Goal: Task Accomplishment & Management: Manage account settings

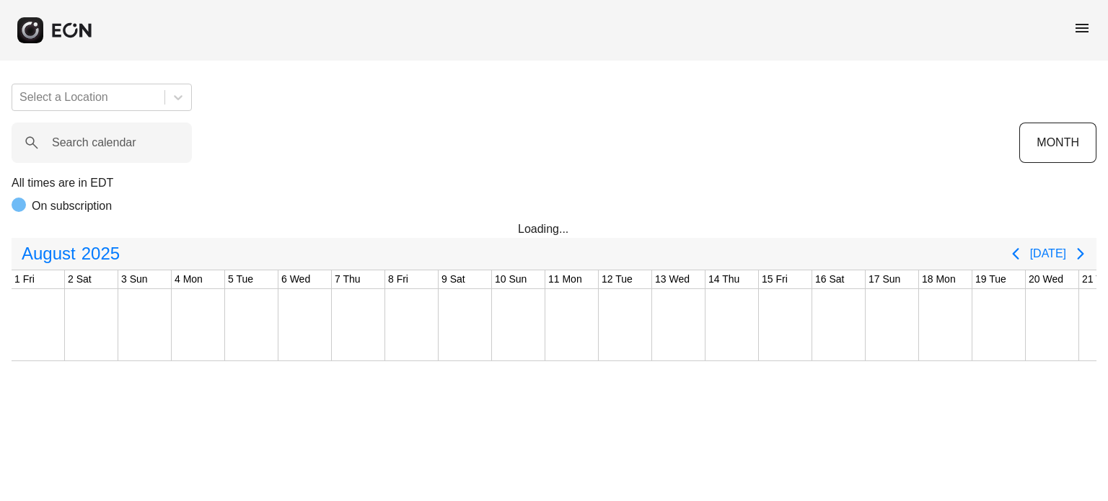
scroll to position [0, 569]
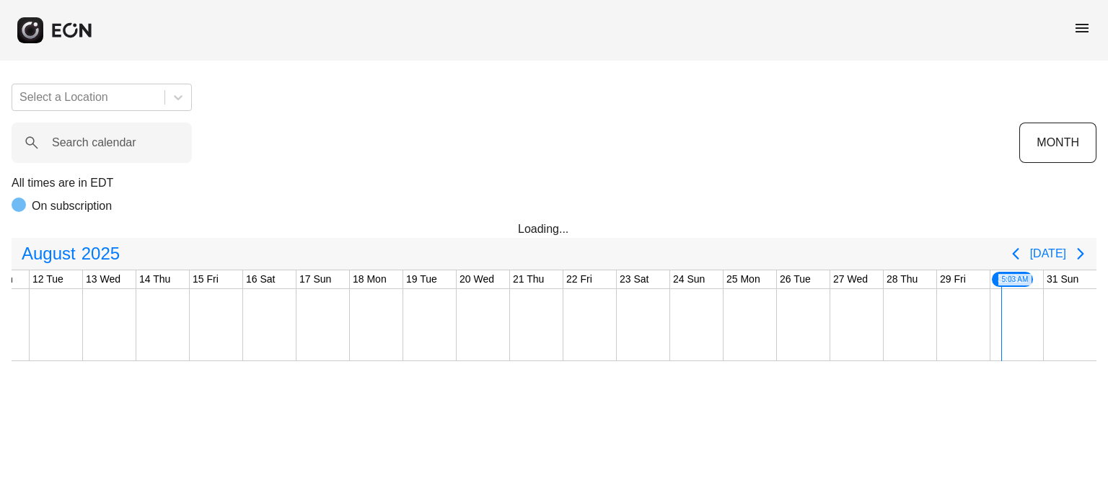
drag, startPoint x: 465, startPoint y: 126, endPoint x: 368, endPoint y: 97, distance: 101.5
click at [368, 97] on div "Select a Location Search calendar MONTH All times are in EDT On subscription Lo…" at bounding box center [554, 216] width 1108 height 289
click at [180, 138] on calendar "Search calendar" at bounding box center [102, 143] width 180 height 40
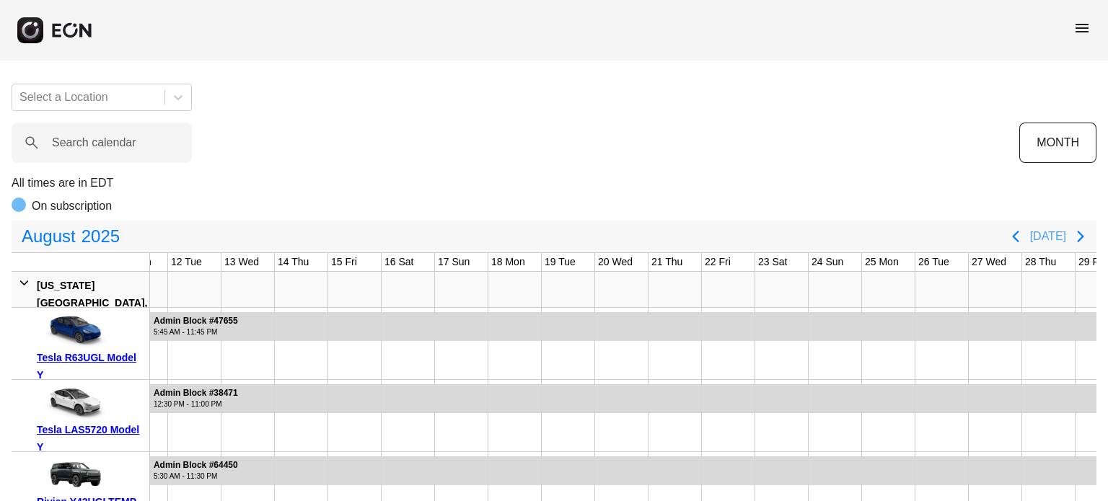
click at [1053, 234] on button "Today" at bounding box center [1048, 237] width 36 height 26
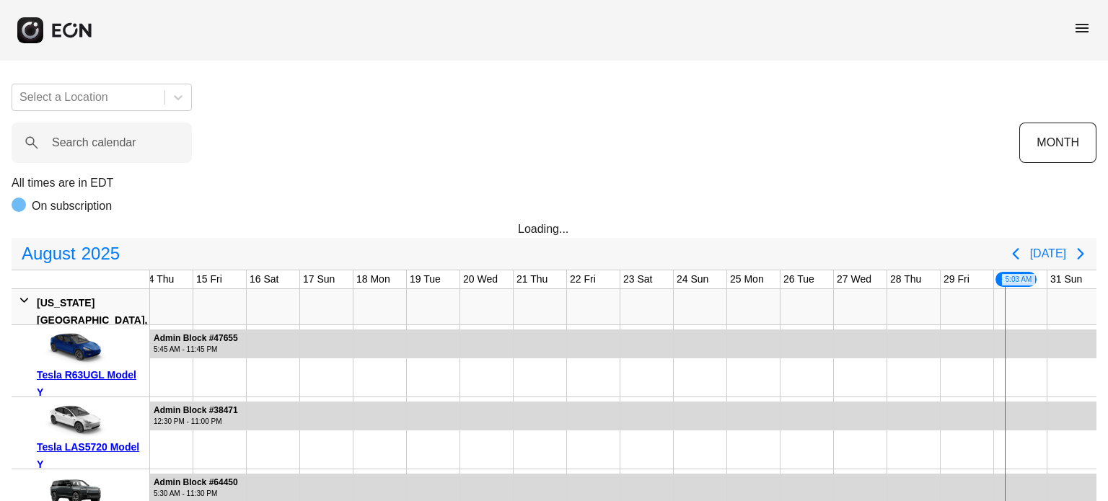
scroll to position [0, 707]
click at [1082, 140] on button "MONTH" at bounding box center [1057, 143] width 77 height 40
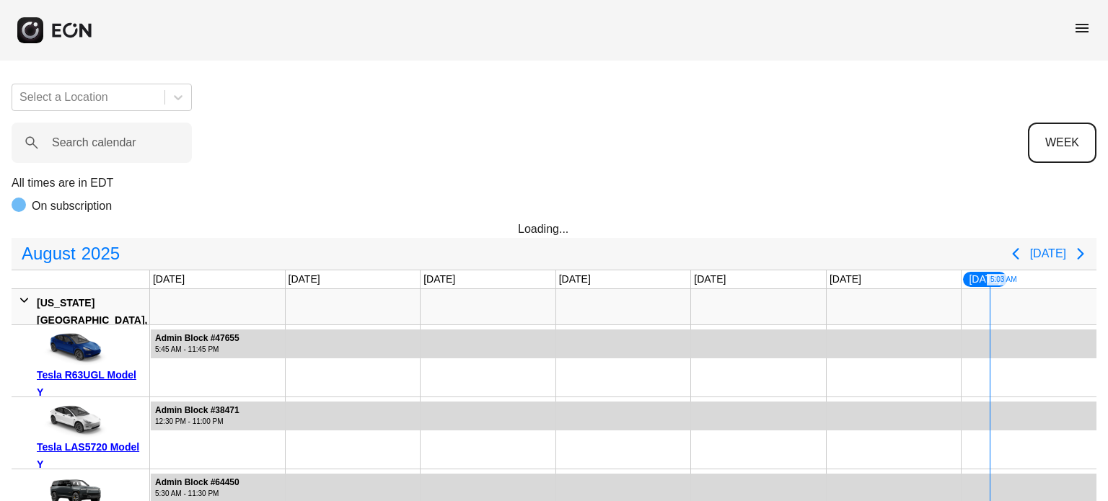
scroll to position [0, 0]
click at [1061, 250] on button "Today" at bounding box center [1048, 254] width 36 height 26
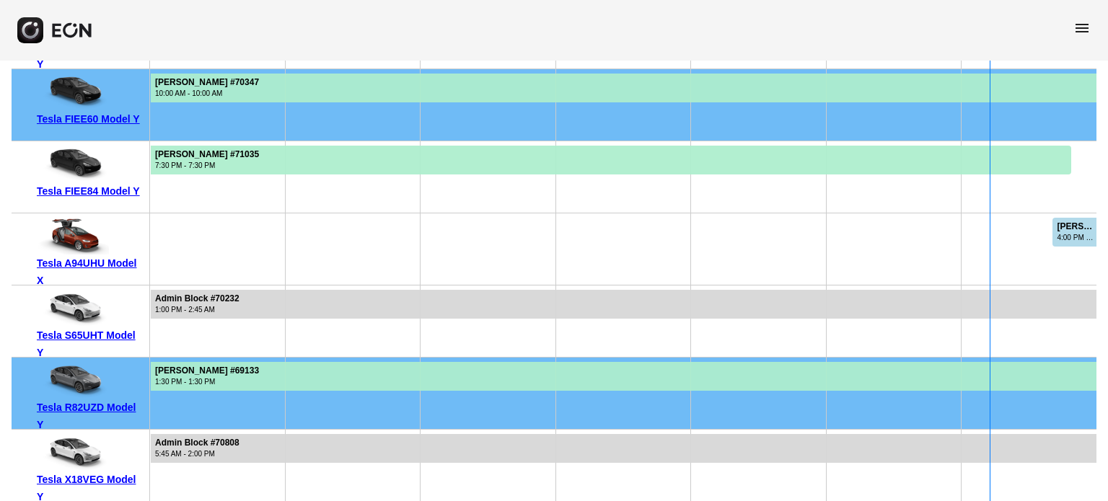
scroll to position [8279, 0]
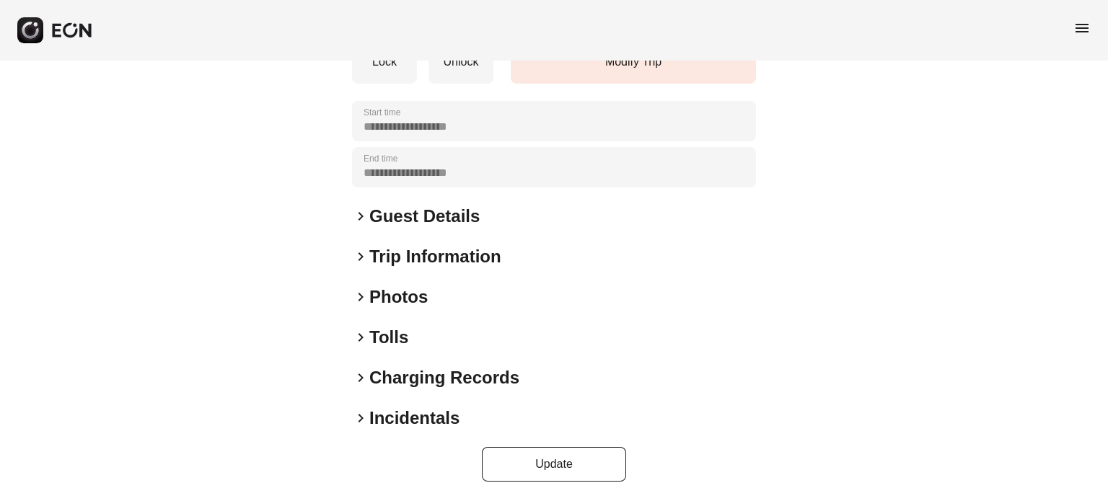
click at [393, 293] on h2 "Photos" at bounding box center [398, 297] width 58 height 23
